Goal: Download file/media

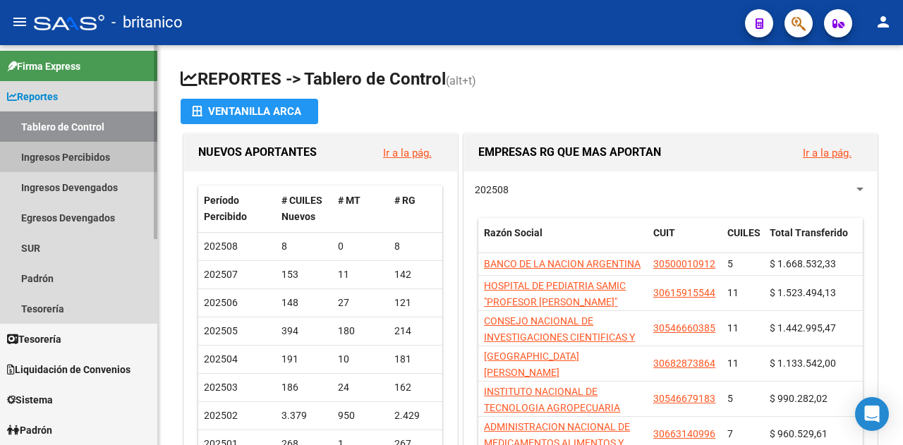
click at [83, 164] on link "Ingresos Percibidos" at bounding box center [78, 157] width 157 height 30
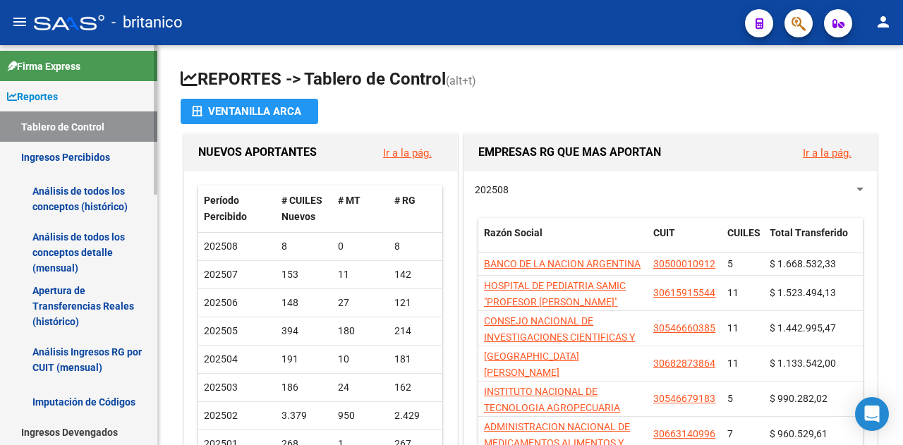
click at [80, 246] on link "Análisis de todos los conceptos detalle (mensual)" at bounding box center [78, 253] width 157 height 54
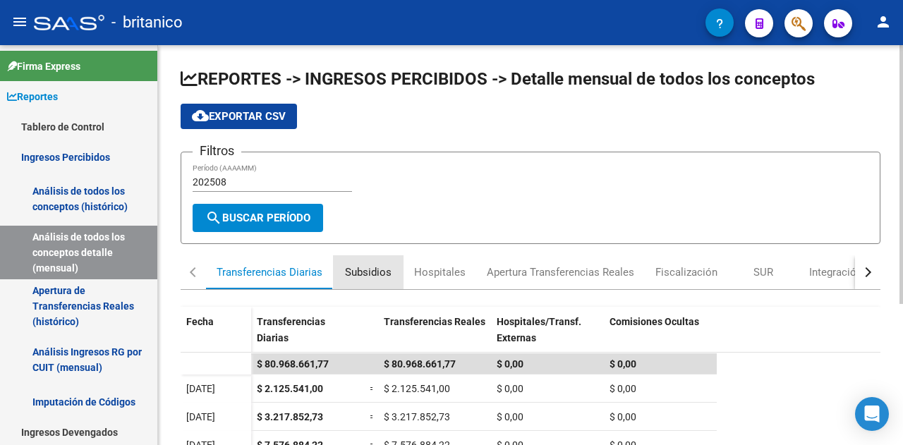
click at [374, 272] on div "Subsidios" at bounding box center [368, 273] width 47 height 16
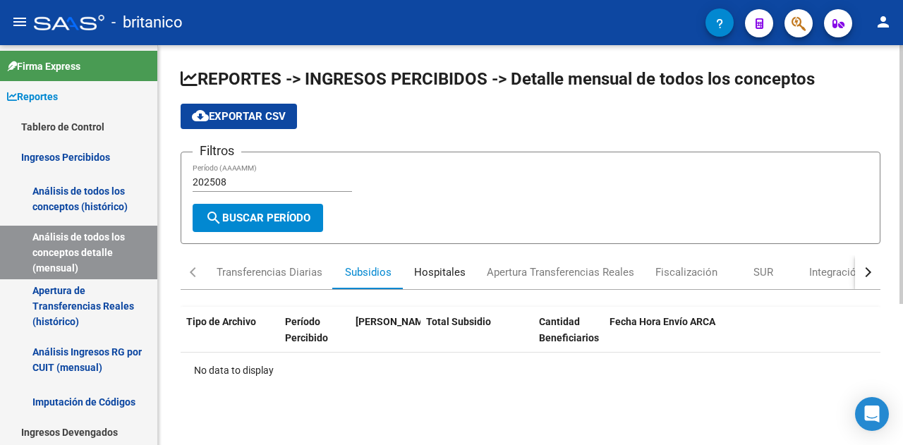
click at [414, 270] on div "Hospitales" at bounding box center [440, 273] width 52 height 16
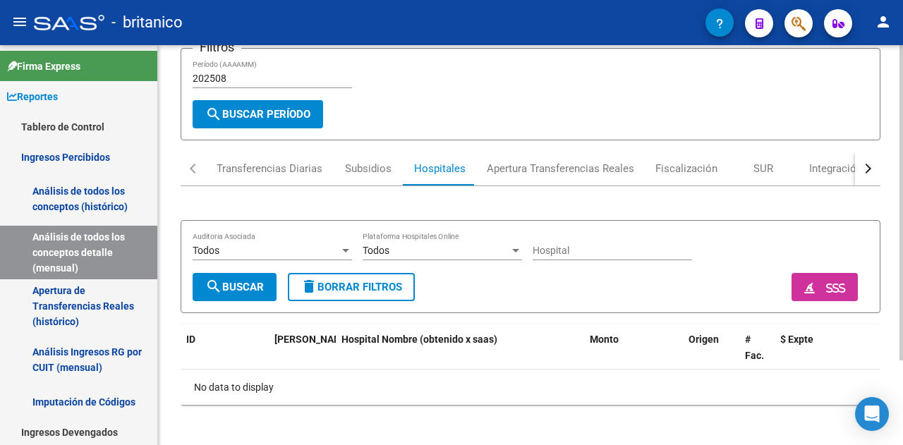
scroll to position [107, 0]
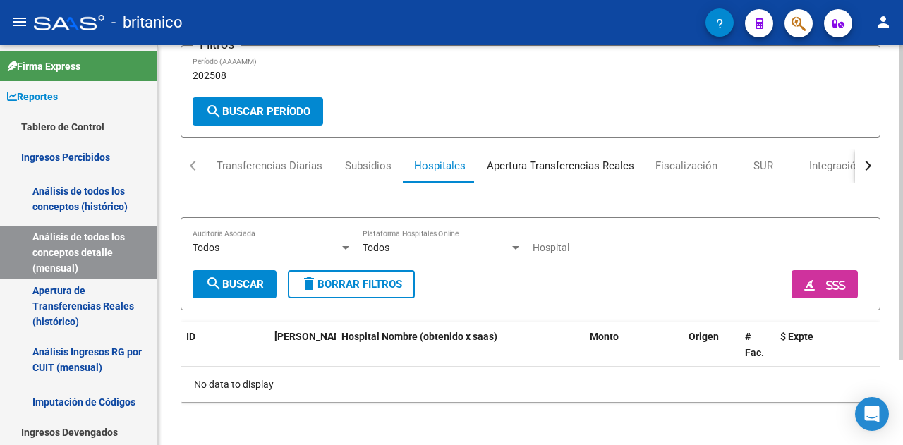
click at [556, 167] on div "Apertura Transferencias Reales" at bounding box center [560, 166] width 147 height 16
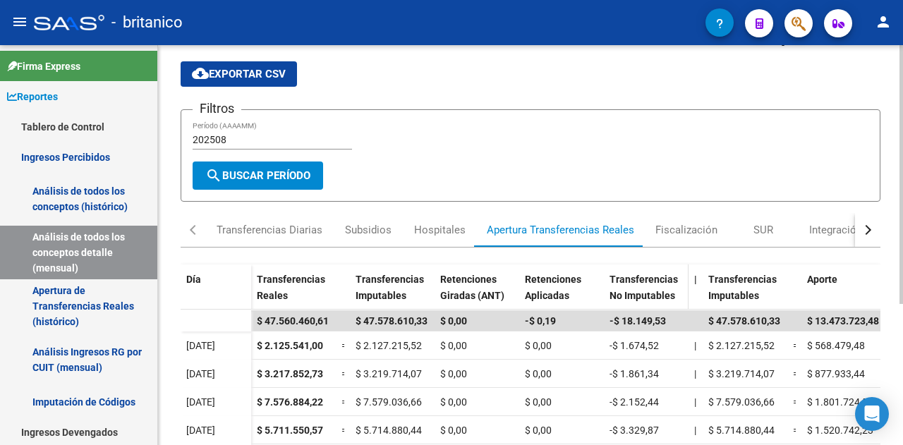
scroll to position [71, 0]
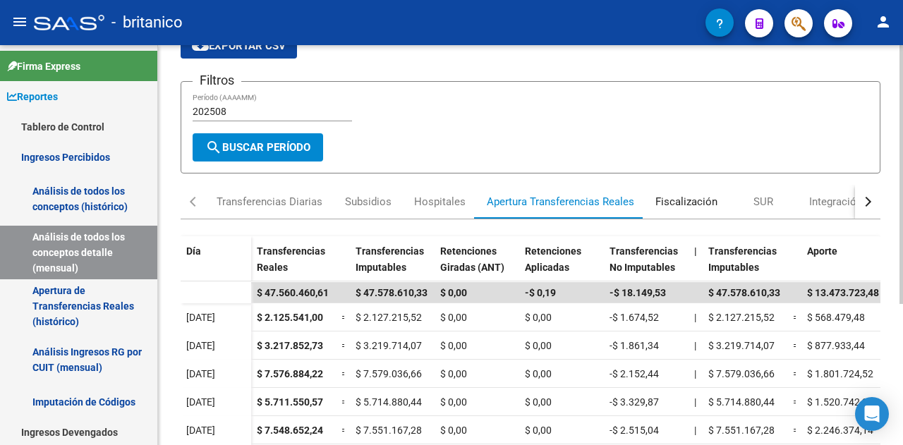
click at [672, 203] on div "Fiscalización" at bounding box center [687, 202] width 62 height 16
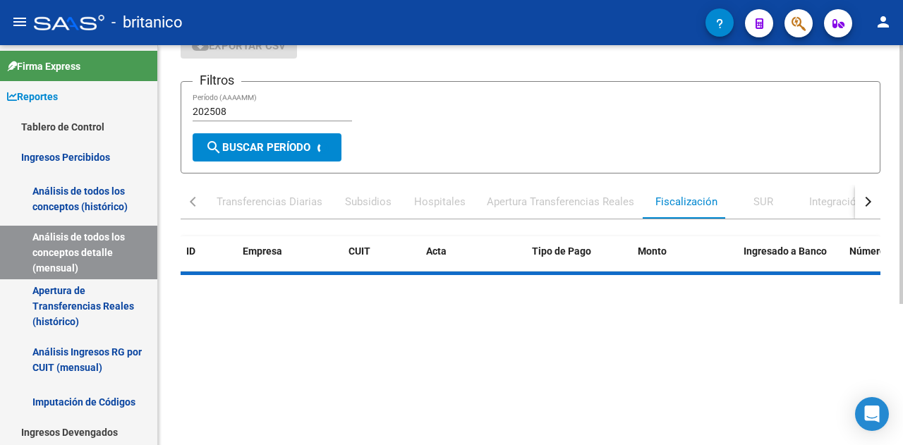
scroll to position [0, 0]
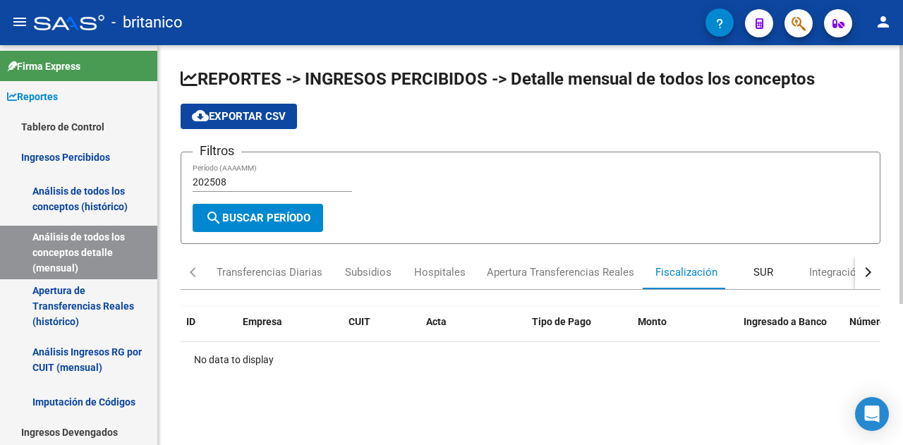
click at [761, 269] on div "SUR" at bounding box center [764, 273] width 20 height 16
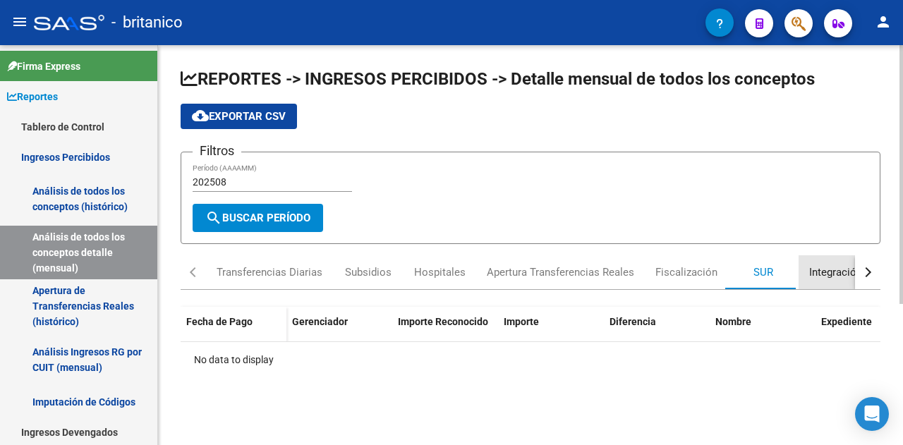
click at [818, 271] on div "Integración" at bounding box center [835, 273] width 53 height 16
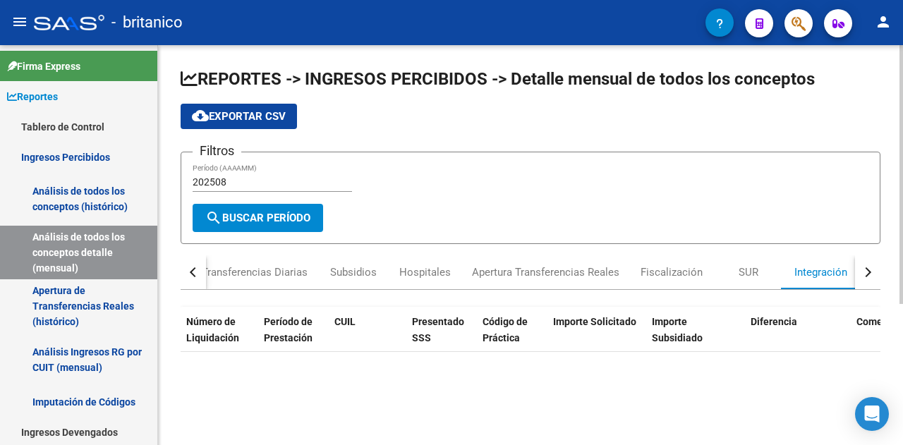
scroll to position [1059, 0]
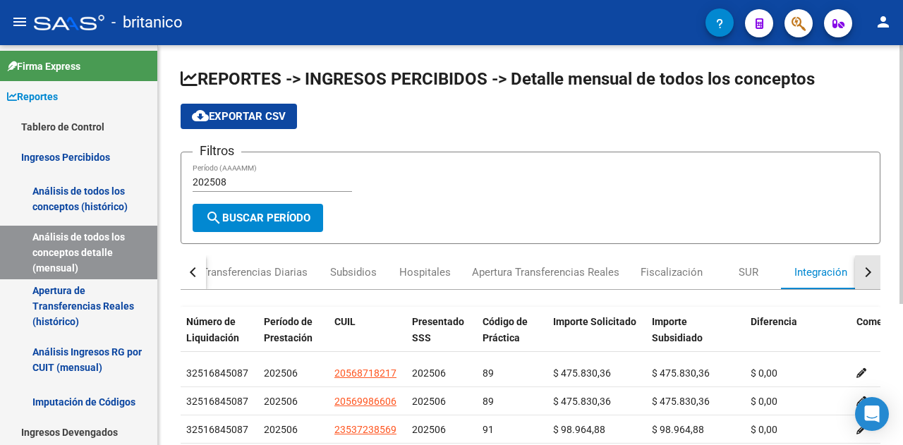
click at [874, 277] on button "button" at bounding box center [867, 272] width 25 height 34
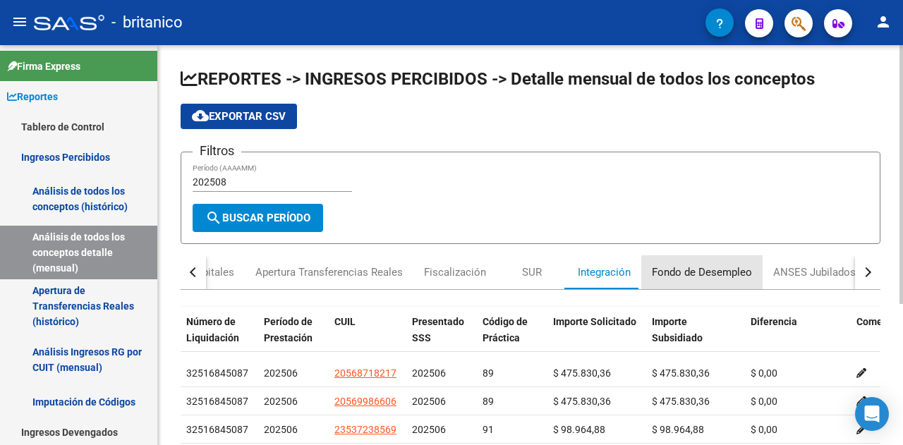
click at [713, 284] on div "Fondo de Desempleo" at bounding box center [701, 272] width 121 height 34
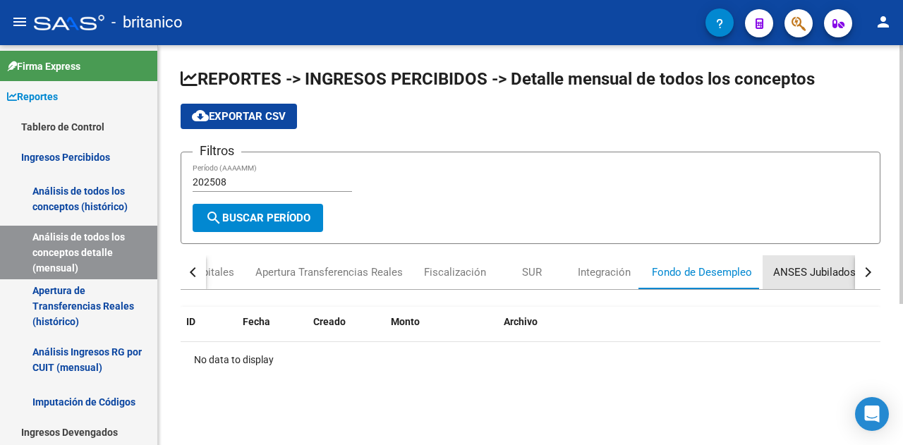
click at [803, 277] on div "ANSES Jubilados" at bounding box center [814, 273] width 83 height 16
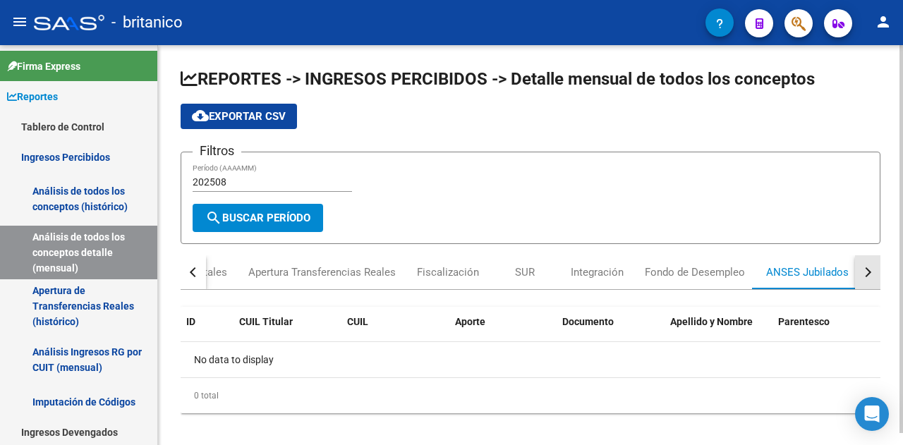
click at [872, 272] on button "button" at bounding box center [867, 272] width 25 height 34
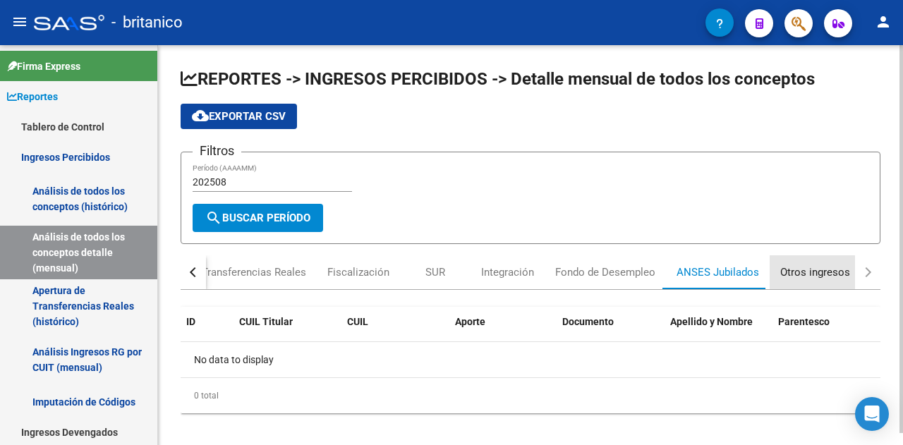
click at [827, 276] on div "Otros ingresos" at bounding box center [816, 273] width 70 height 16
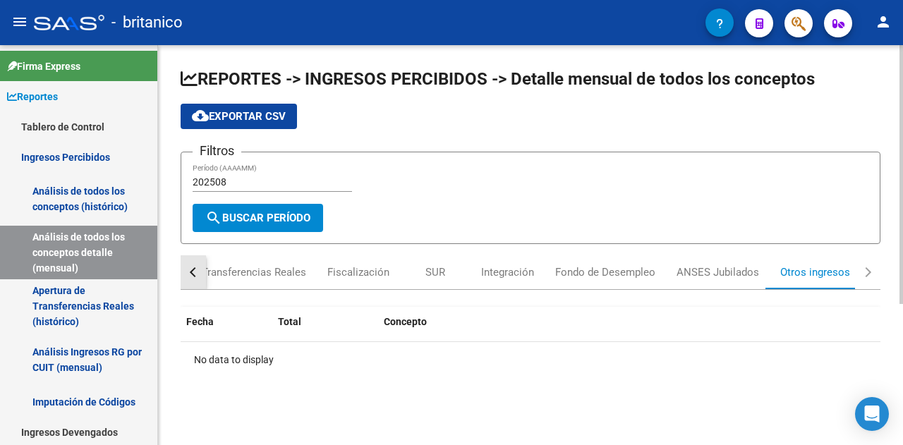
click at [185, 268] on button "button" at bounding box center [193, 272] width 25 height 34
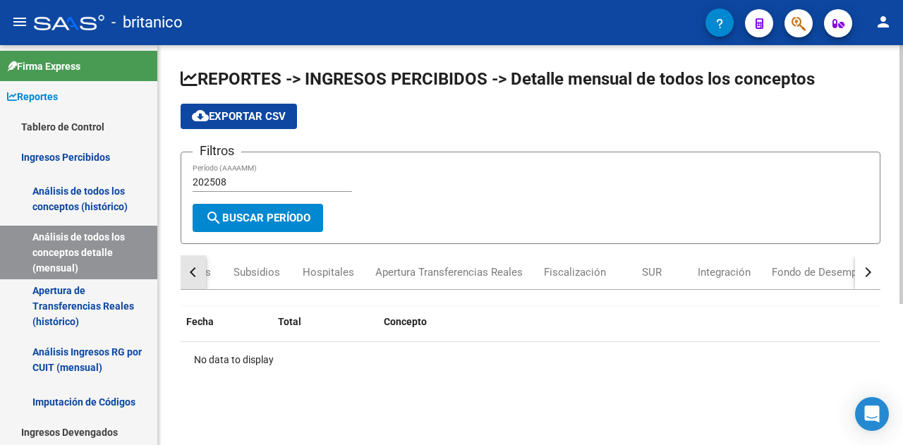
click at [185, 268] on button "button" at bounding box center [193, 272] width 25 height 34
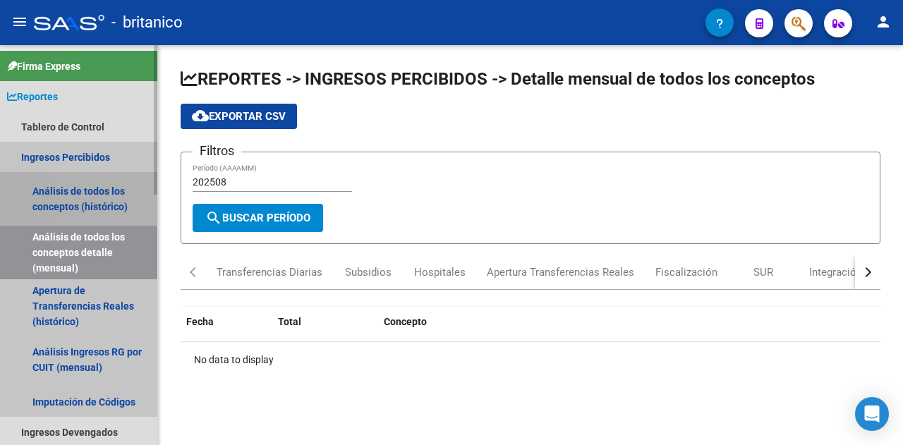
click at [93, 214] on link "Análisis de todos los conceptos (histórico)" at bounding box center [78, 199] width 157 height 54
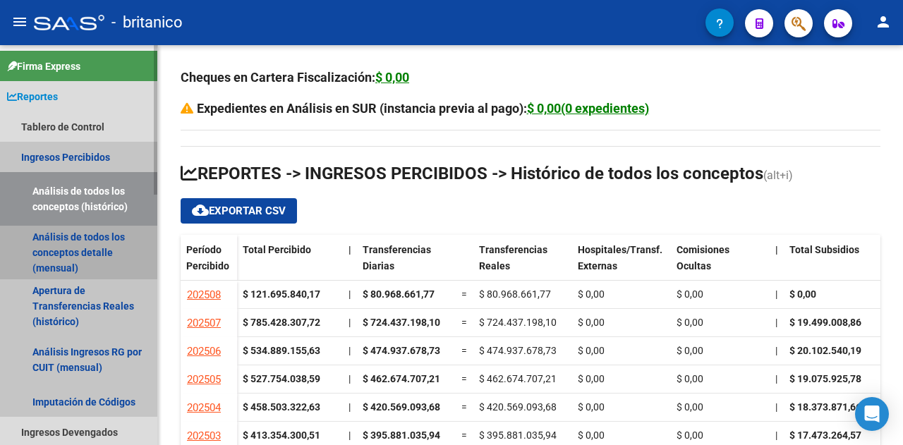
click at [69, 252] on link "Análisis de todos los conceptos detalle (mensual)" at bounding box center [78, 253] width 157 height 54
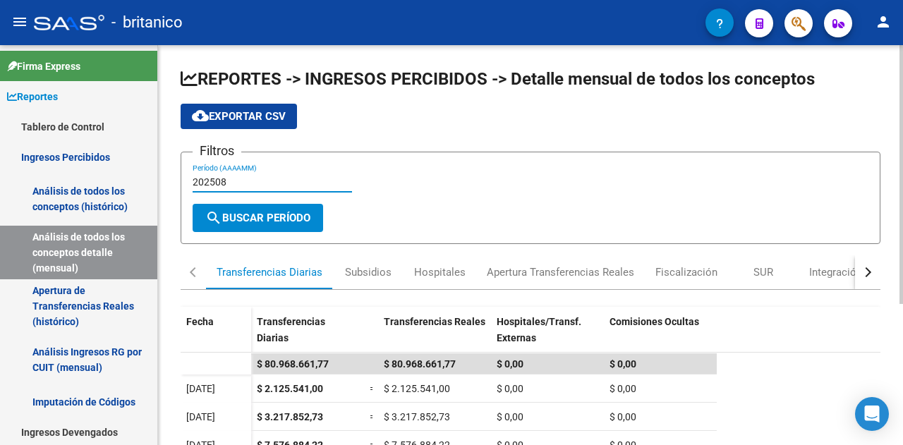
drag, startPoint x: 220, startPoint y: 179, endPoint x: 236, endPoint y: 179, distance: 15.5
click at [236, 179] on input "202508" at bounding box center [272, 182] width 159 height 12
type input "202507"
click at [229, 220] on span "search Buscar Período" at bounding box center [257, 218] width 105 height 13
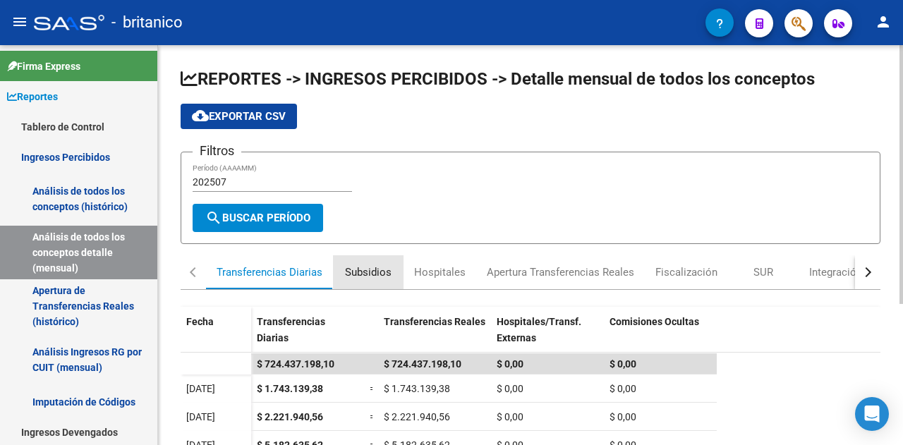
click at [359, 275] on div "Subsidios" at bounding box center [368, 273] width 47 height 16
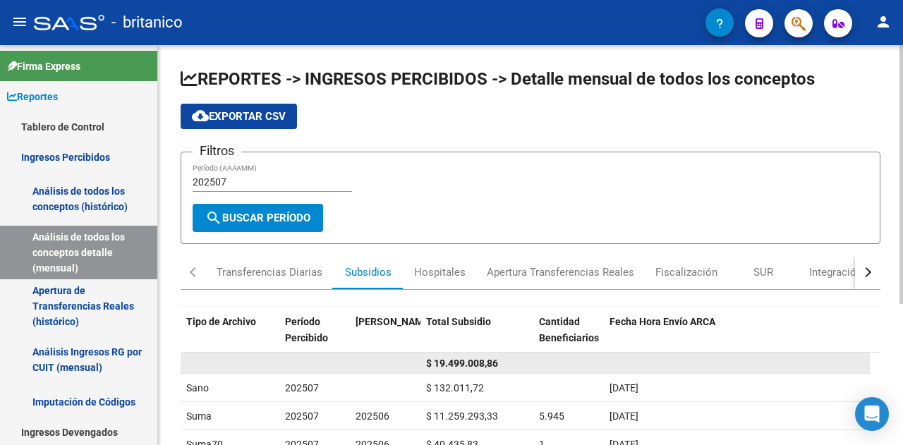
scroll to position [71, 0]
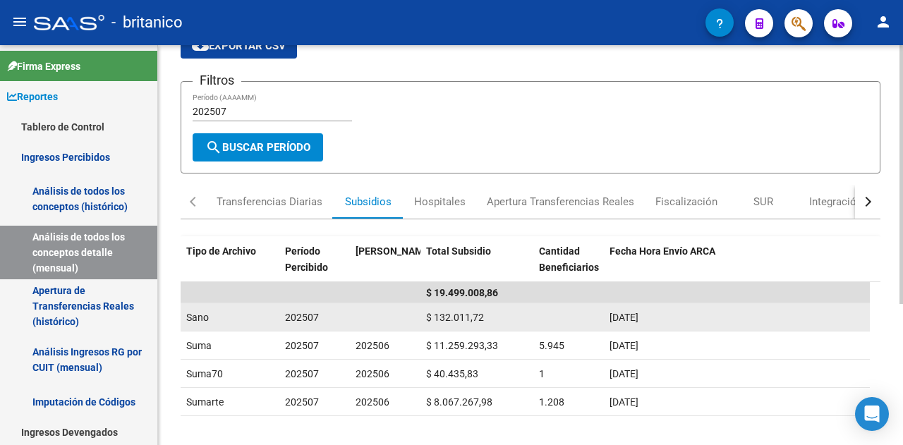
click at [294, 317] on span "202507" at bounding box center [302, 317] width 34 height 11
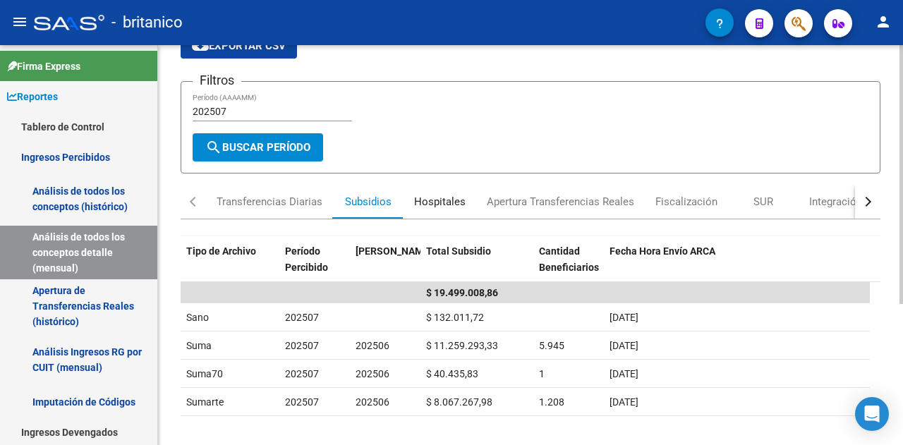
click at [415, 214] on div "Hospitales" at bounding box center [440, 202] width 73 height 34
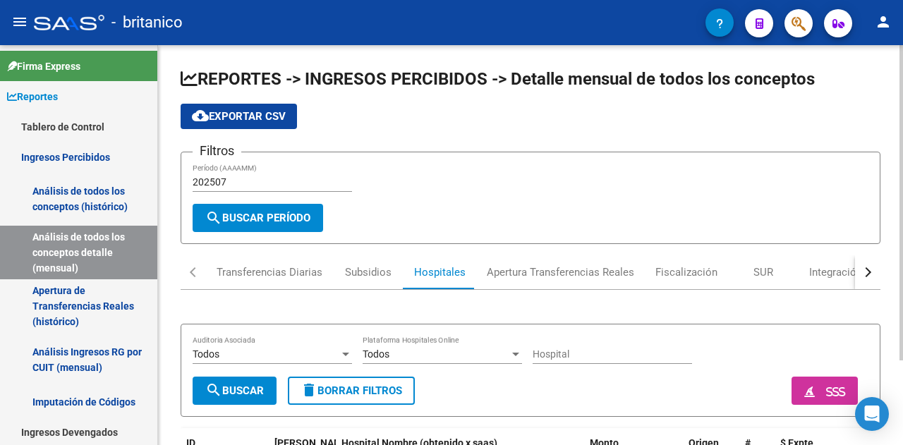
scroll to position [107, 0]
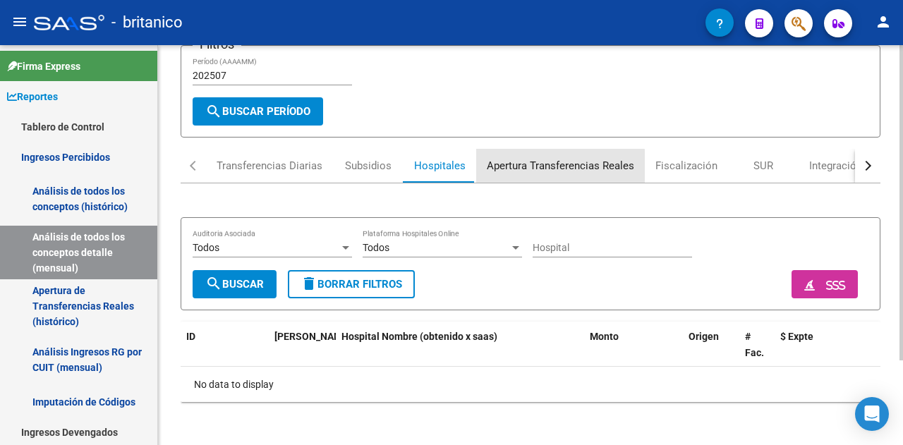
click at [551, 171] on div "Apertura Transferencias Reales" at bounding box center [560, 166] width 147 height 16
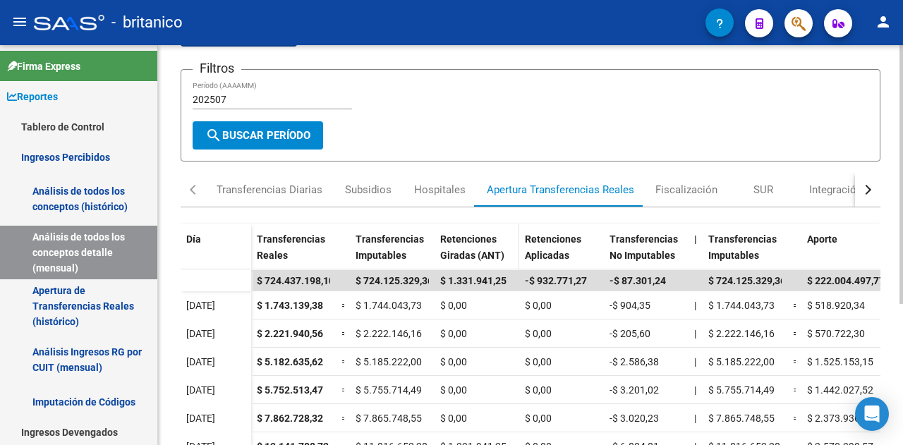
scroll to position [141, 0]
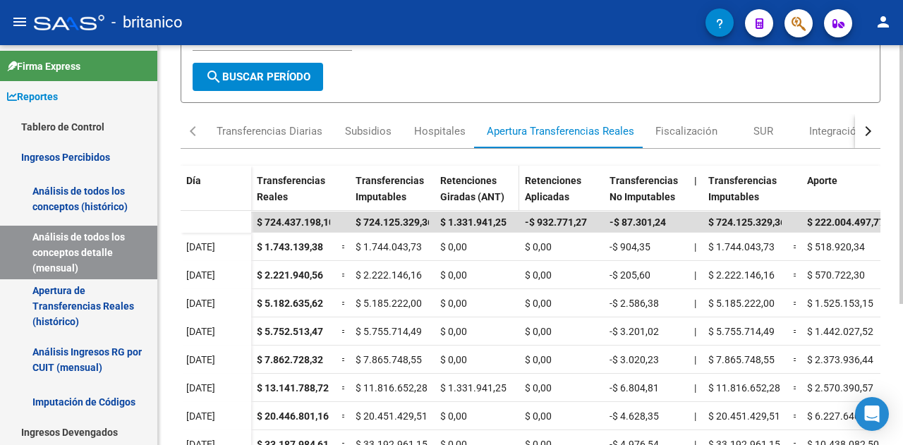
click at [466, 193] on span "Retenciones Giradas (ANT)" at bounding box center [472, 189] width 64 height 28
click at [507, 197] on span at bounding box center [506, 198] width 3 height 8
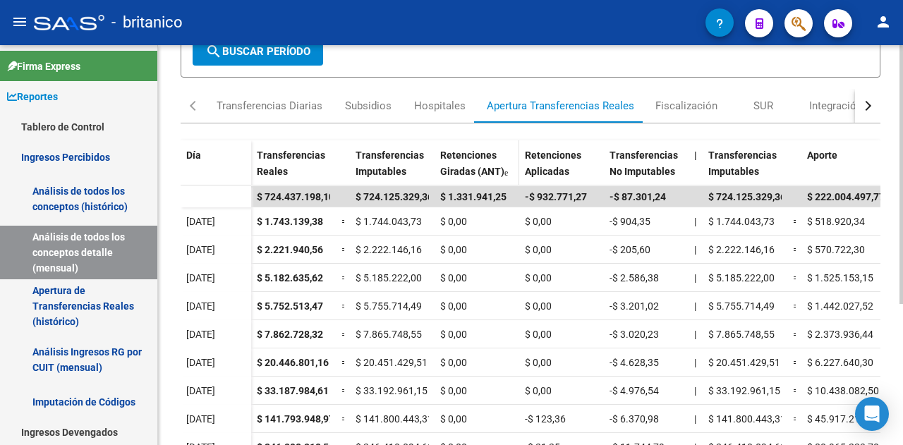
scroll to position [212, 0]
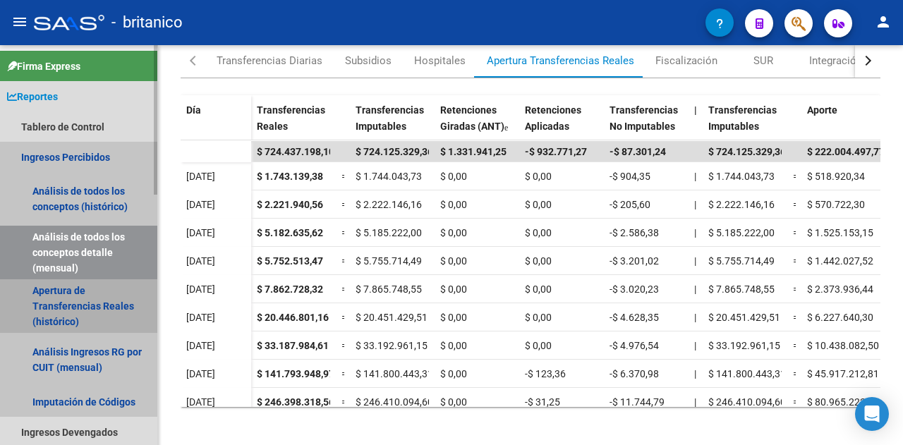
click at [63, 308] on link "Apertura de Transferencias Reales (histórico)" at bounding box center [78, 306] width 157 height 54
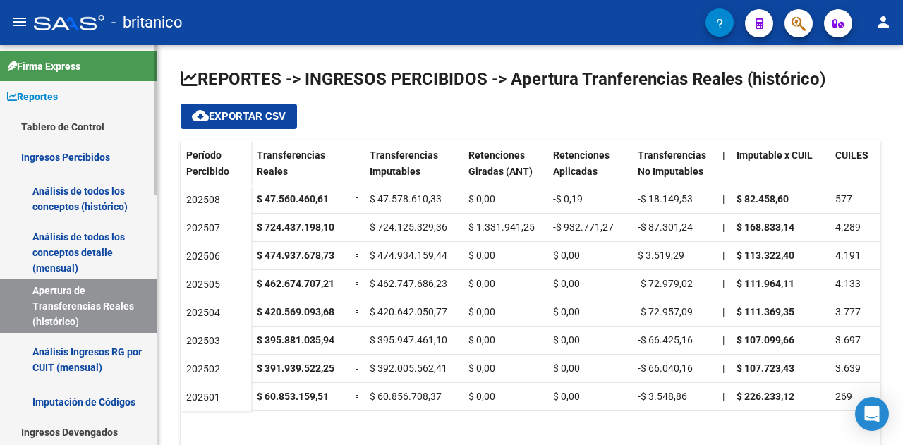
click at [61, 248] on link "Análisis de todos los conceptos detalle (mensual)" at bounding box center [78, 253] width 157 height 54
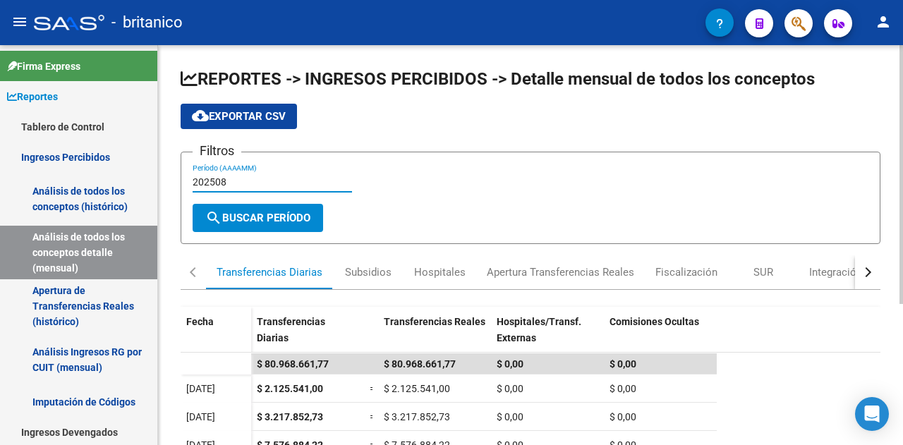
click at [220, 179] on input "202508" at bounding box center [272, 182] width 159 height 12
type input "202507"
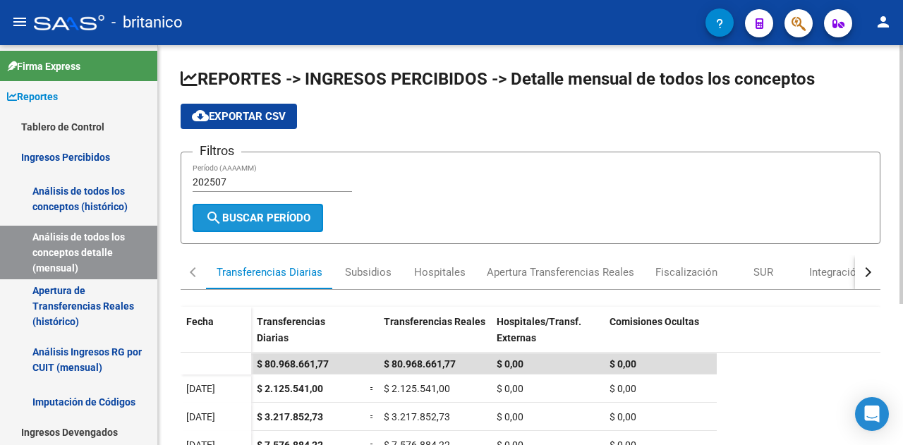
click at [312, 210] on button "search Buscar Período" at bounding box center [258, 218] width 131 height 28
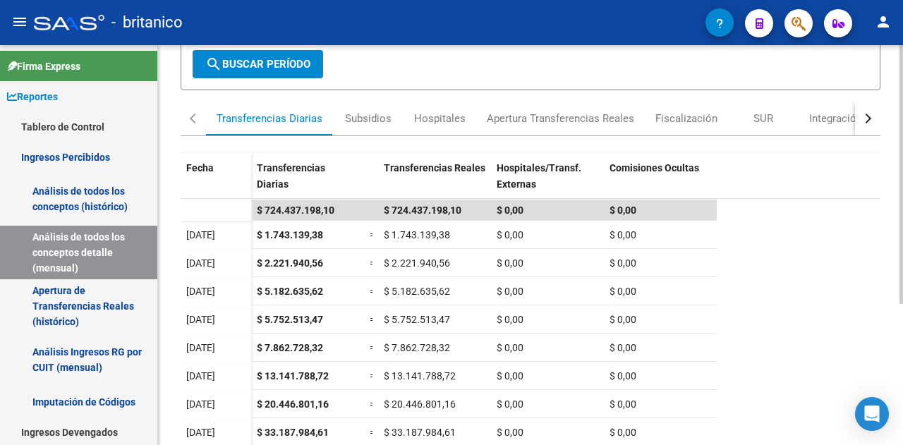
scroll to position [76, 0]
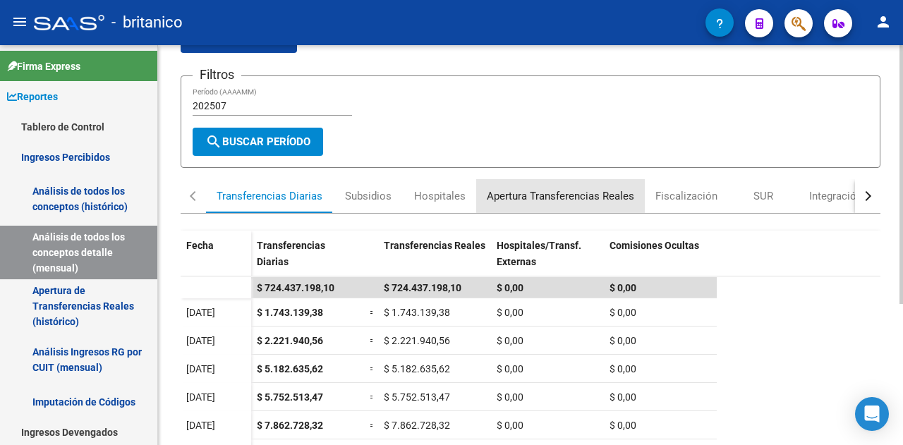
click at [567, 192] on div "Apertura Transferencias Reales" at bounding box center [560, 196] width 147 height 16
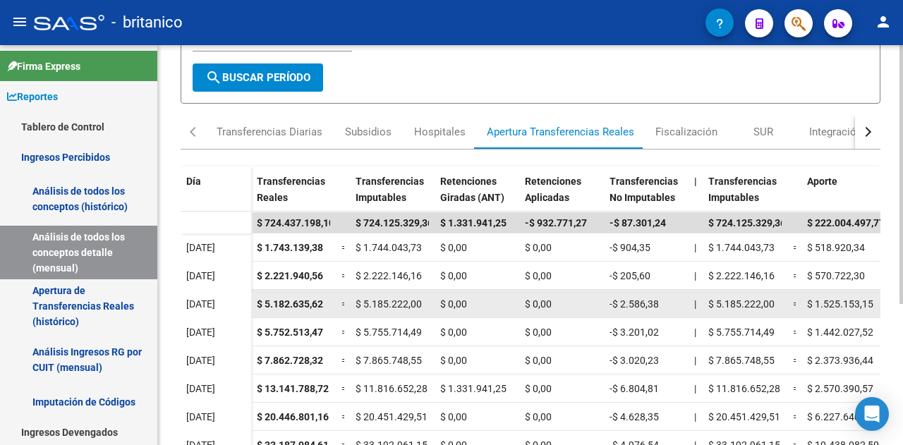
scroll to position [141, 0]
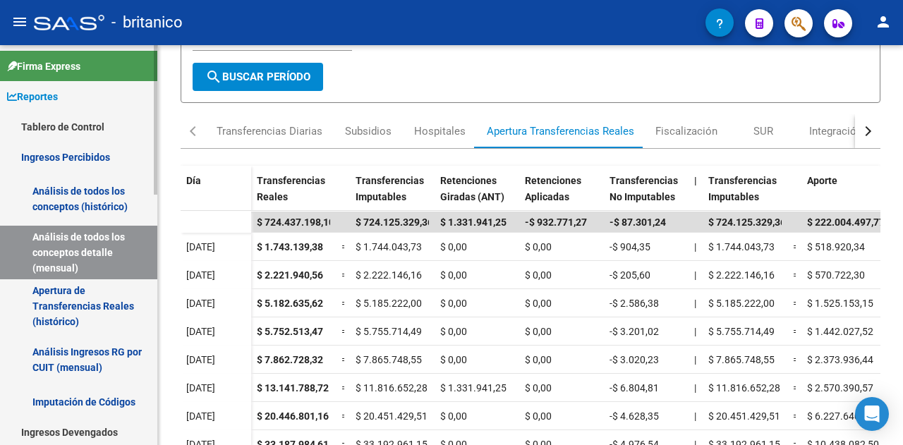
click at [52, 310] on link "Apertura de Transferencias Reales (histórico)" at bounding box center [78, 306] width 157 height 54
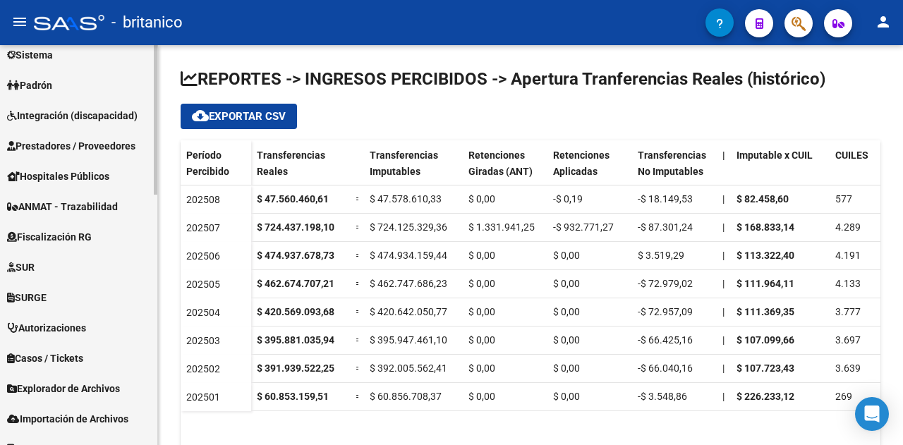
scroll to position [669, 0]
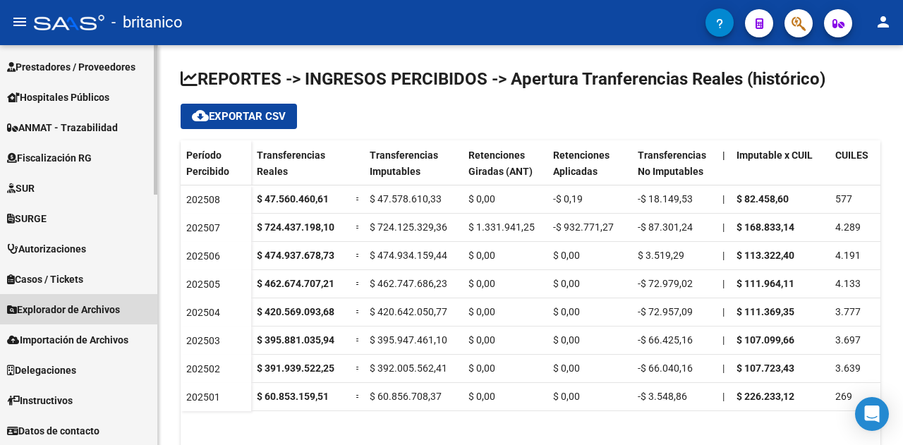
click at [60, 306] on span "Explorador de Archivos" at bounding box center [63, 310] width 113 height 16
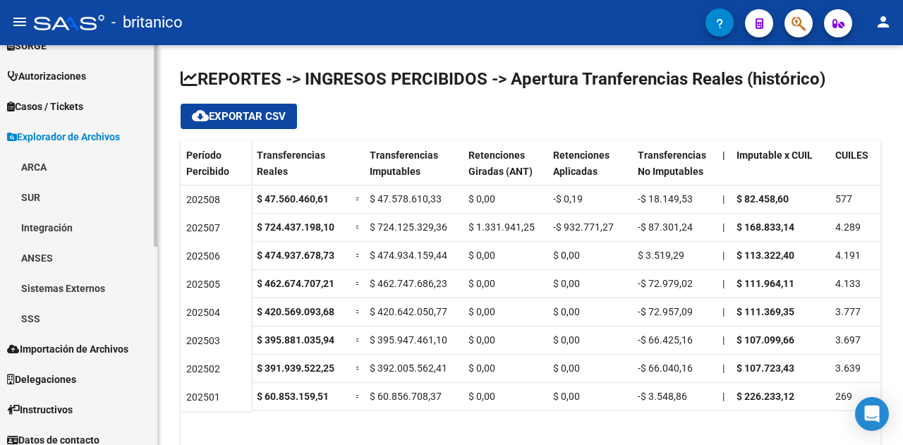
scroll to position [394, 0]
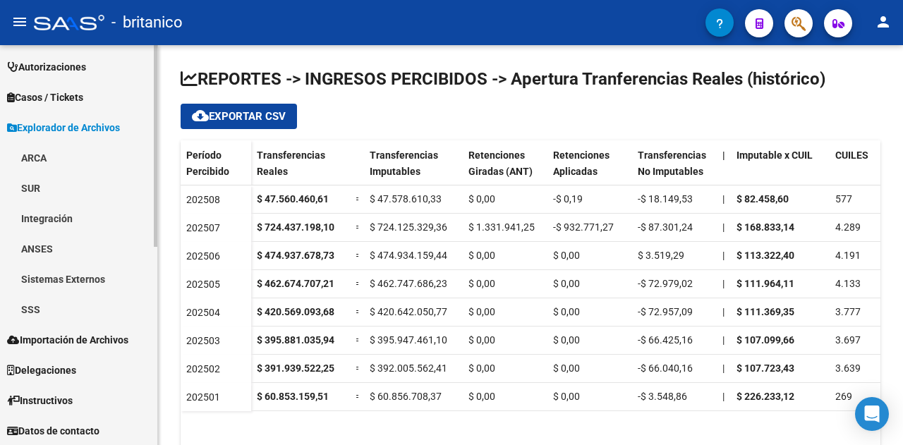
click at [32, 308] on link "SSS" at bounding box center [78, 309] width 157 height 30
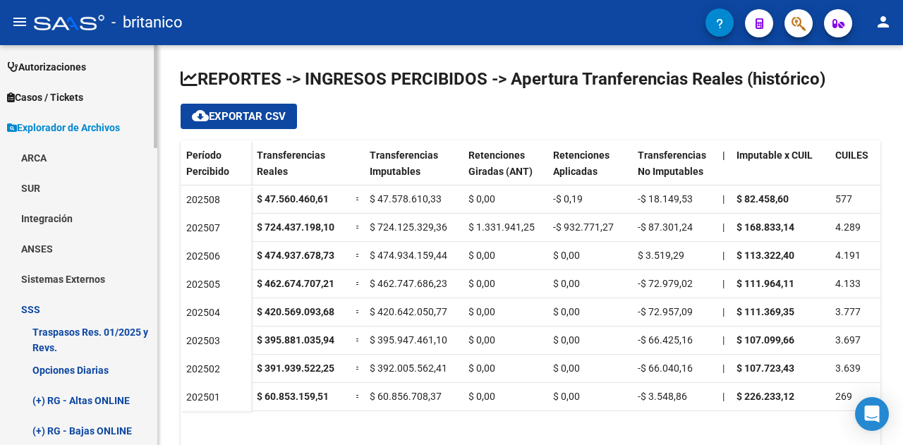
scroll to position [464, 0]
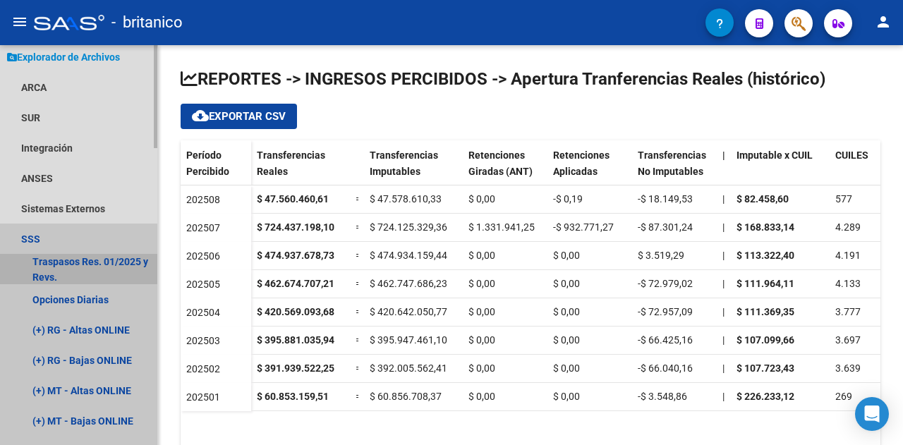
click at [64, 258] on link "Traspasos Res. 01/2025 y Revs." at bounding box center [78, 269] width 157 height 30
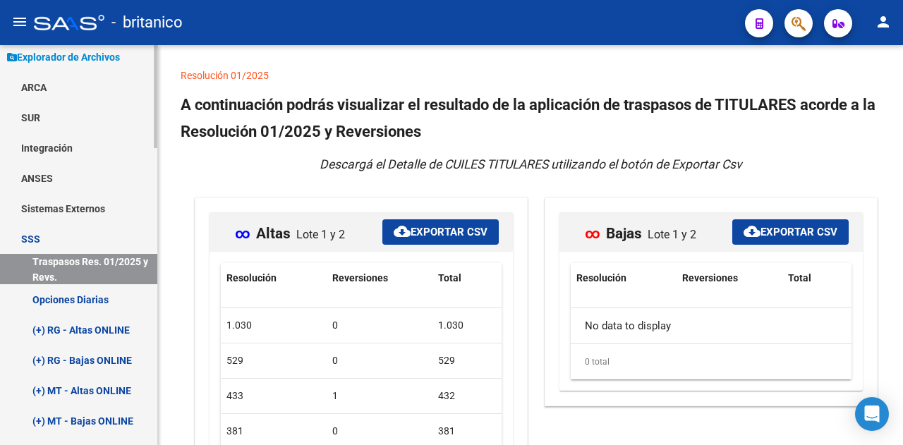
click at [83, 297] on link "Opciones Diarias" at bounding box center [78, 299] width 157 height 30
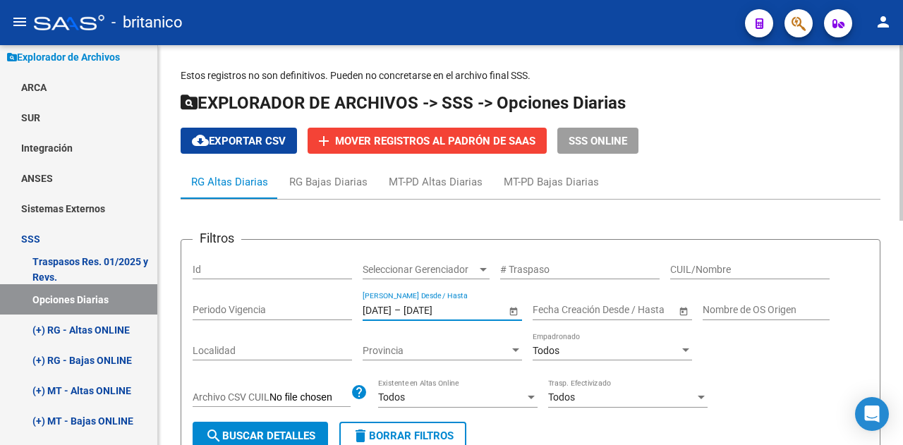
click at [428, 306] on input "[DATE]" at bounding box center [438, 310] width 69 height 12
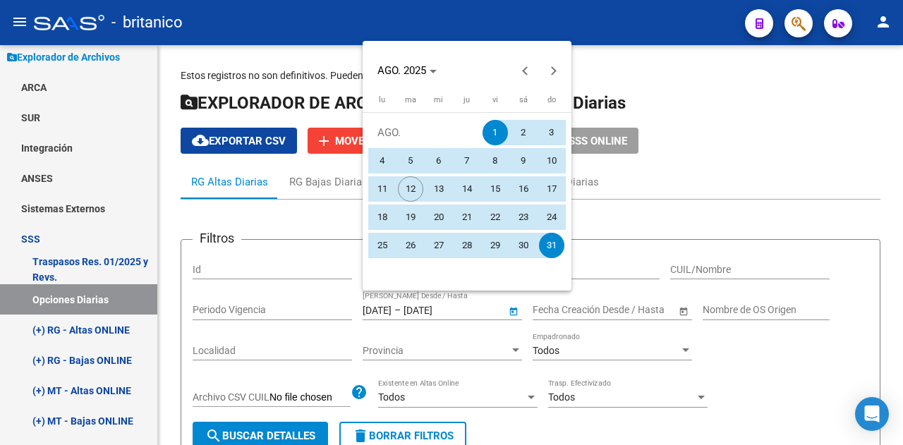
click at [493, 160] on span "8" at bounding box center [495, 160] width 25 height 25
type input "[DATE]"
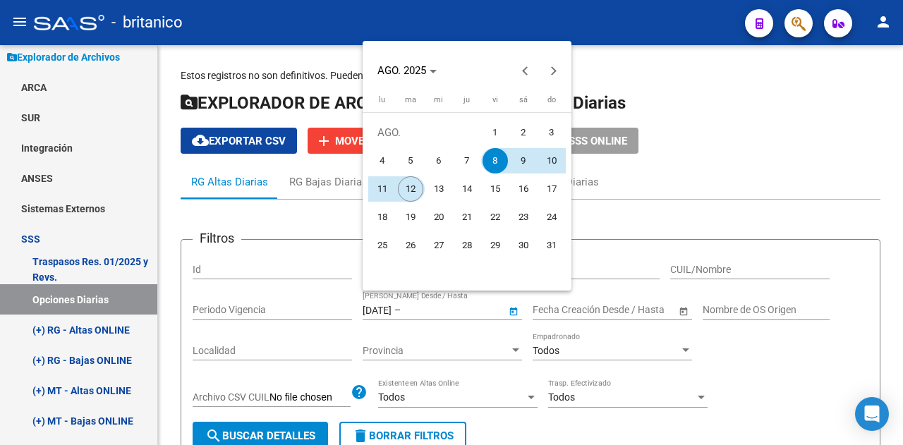
click at [412, 186] on span "12" at bounding box center [410, 188] width 25 height 25
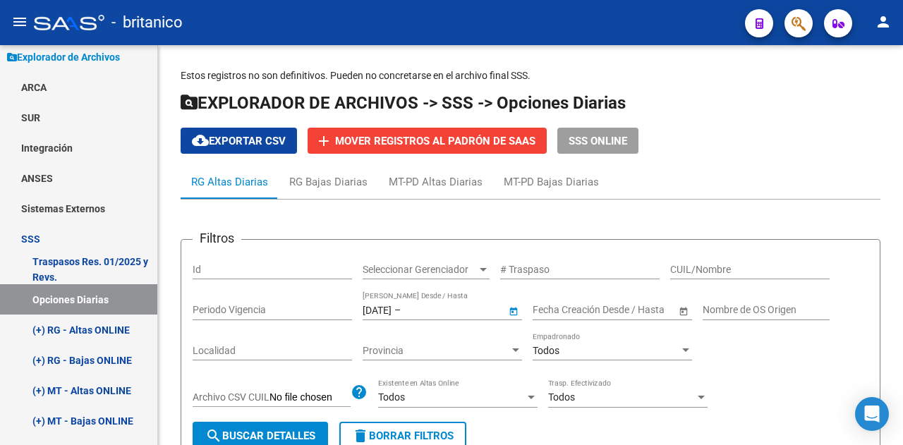
type input "[DATE]"
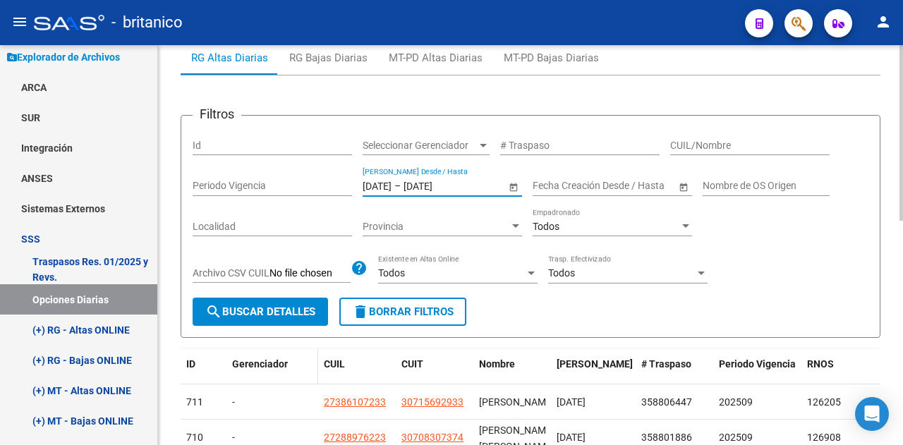
scroll to position [141, 0]
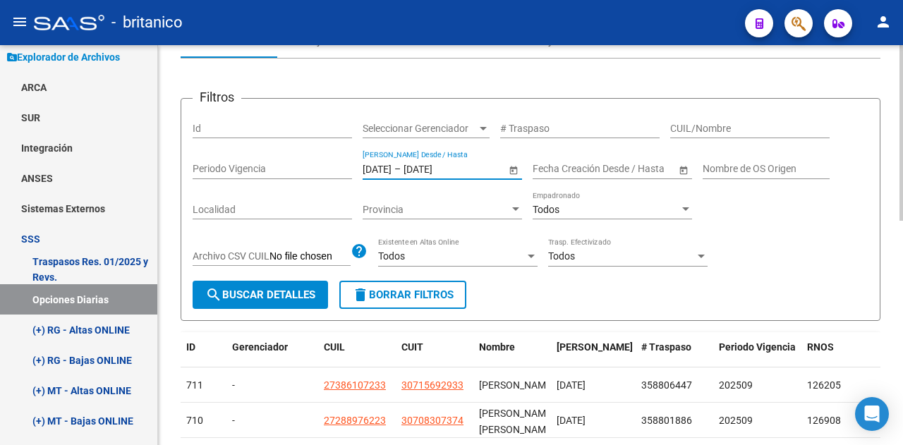
click at [264, 299] on span "search Buscar Detalles" at bounding box center [260, 295] width 110 height 13
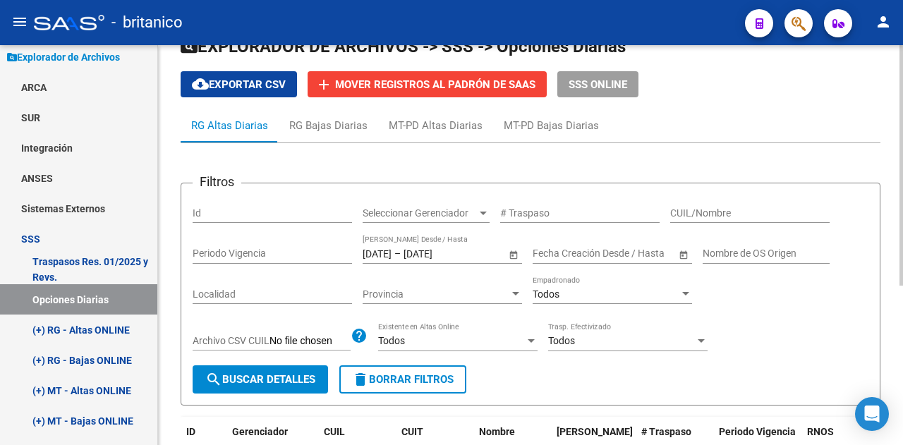
scroll to position [0, 0]
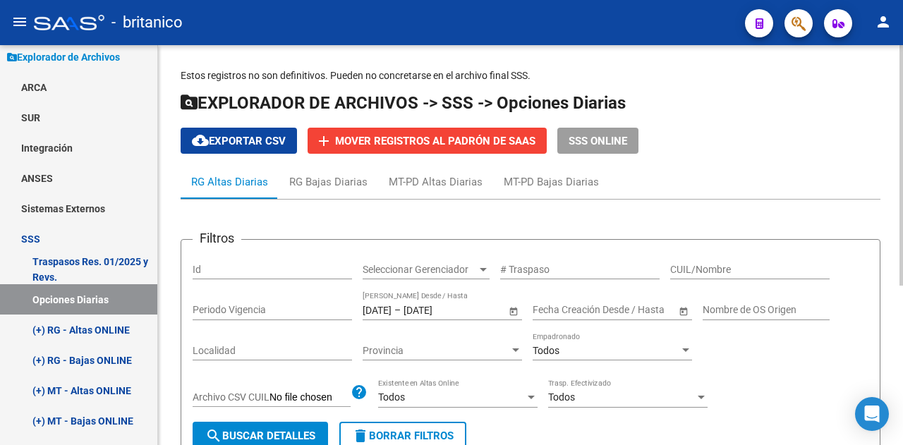
click at [239, 142] on span "cloud_download Exportar CSV" at bounding box center [239, 141] width 94 height 13
click at [401, 308] on span "–" at bounding box center [397, 310] width 6 height 12
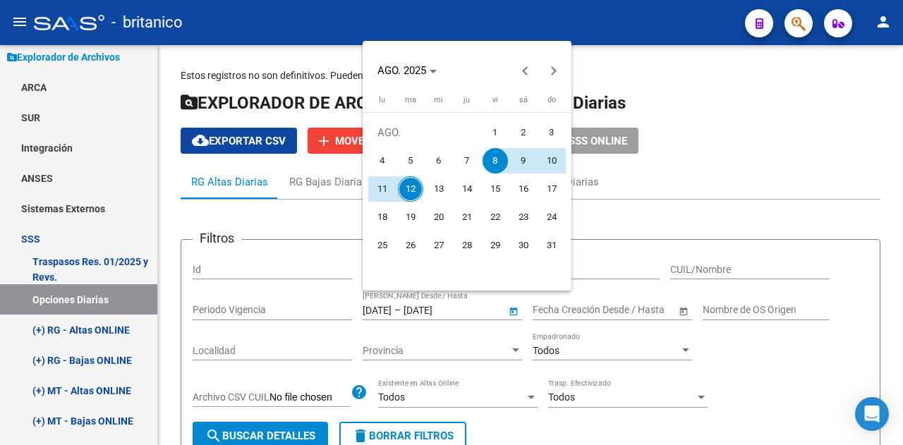
click at [442, 157] on span "6" at bounding box center [438, 160] width 25 height 25
type input "[DATE]"
click at [409, 190] on span "12" at bounding box center [410, 188] width 25 height 25
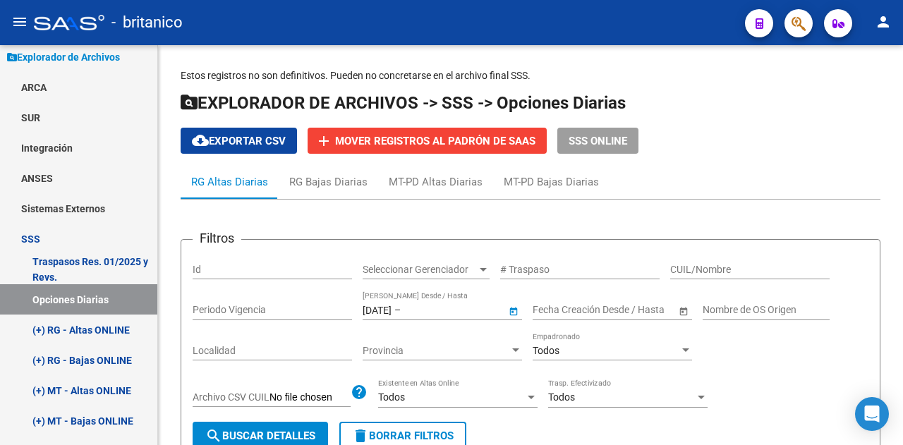
type input "[DATE]"
click at [285, 423] on button "search Buscar Detalles" at bounding box center [260, 436] width 135 height 28
click at [229, 133] on button "cloud_download Exportar CSV" at bounding box center [239, 141] width 116 height 26
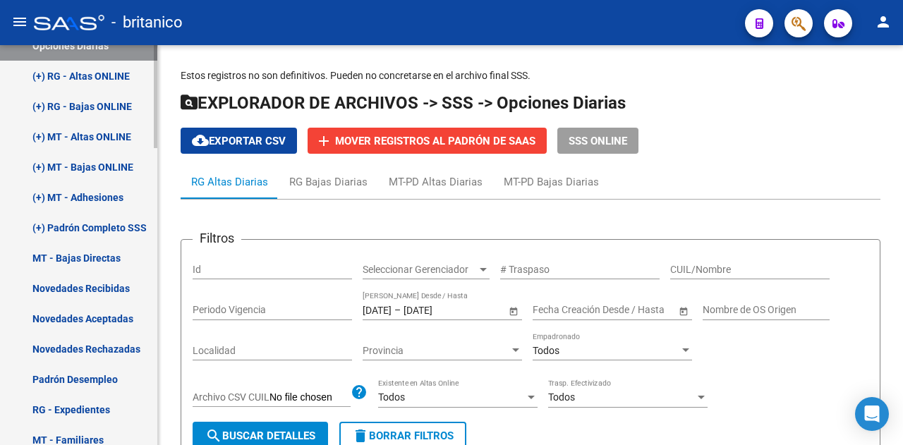
scroll to position [747, 0]
